Goal: Task Accomplishment & Management: Use online tool/utility

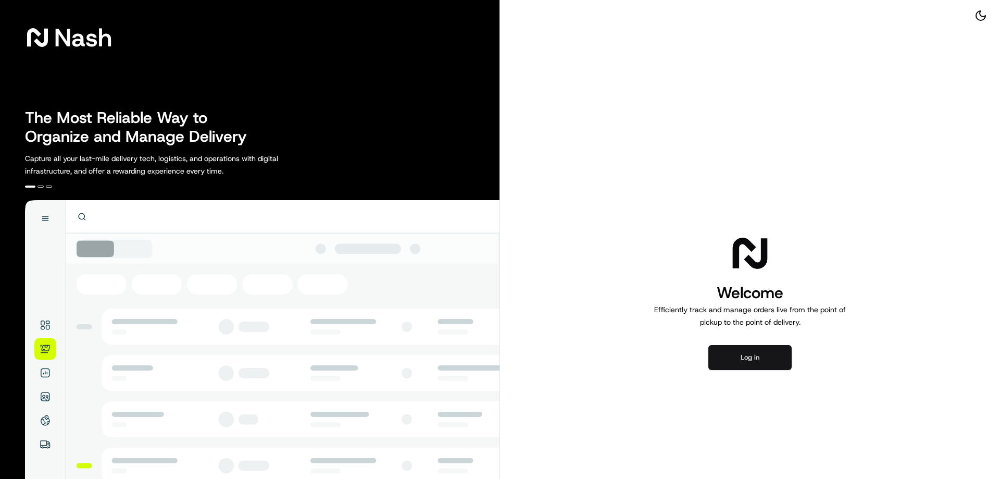
click at [749, 357] on button "Log in" at bounding box center [749, 357] width 83 height 25
